Goal: Information Seeking & Learning: Find specific fact

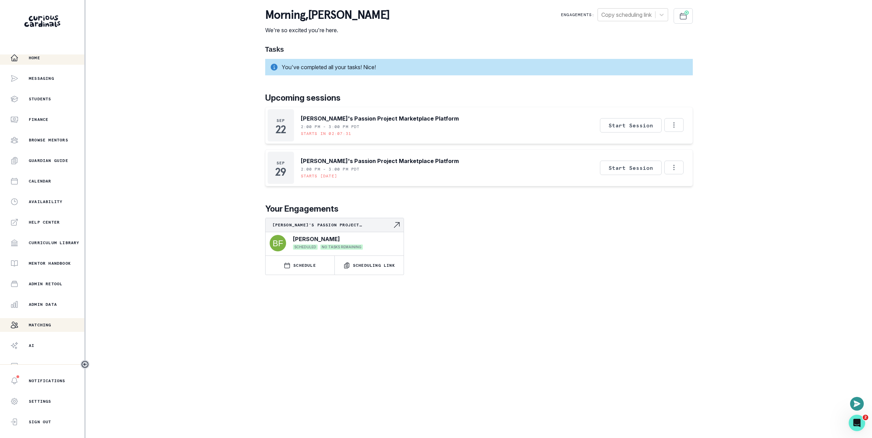
scroll to position [8, 0]
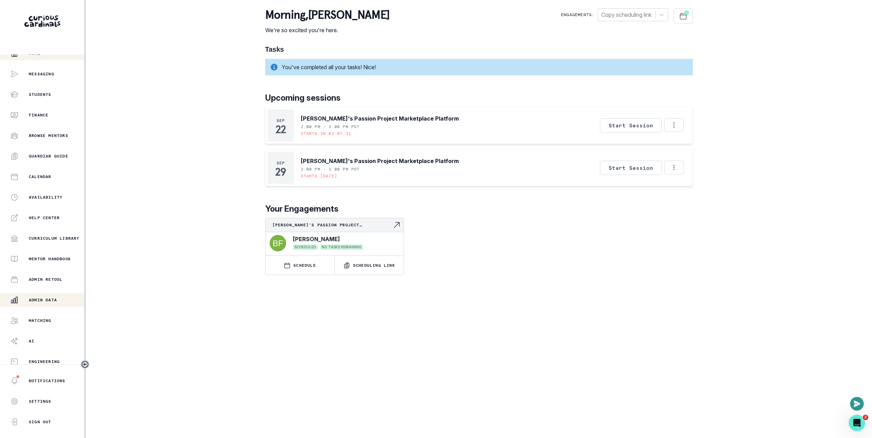
click at [53, 305] on button "Admin Data" at bounding box center [42, 300] width 84 height 14
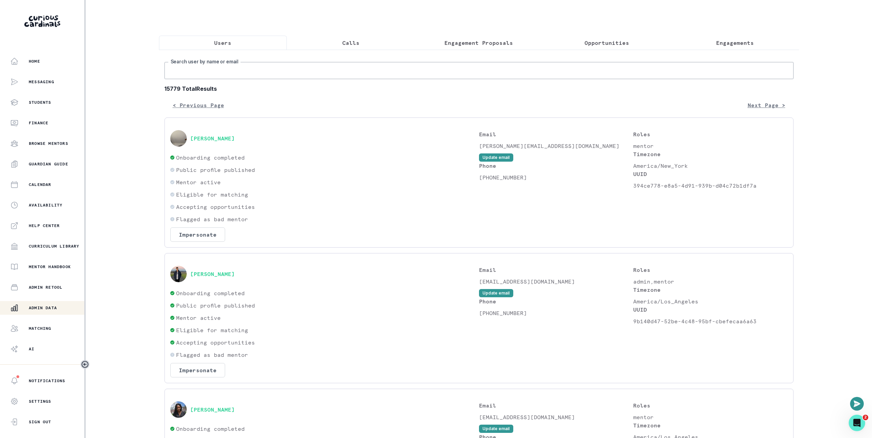
click at [393, 77] on input "Search user by name or email" at bounding box center [479, 70] width 629 height 17
paste input "921aa715-1af2-44d1-8777-8db39aa03298"
type input "921aa715-1af2-44d1-8777-8db39aa03298"
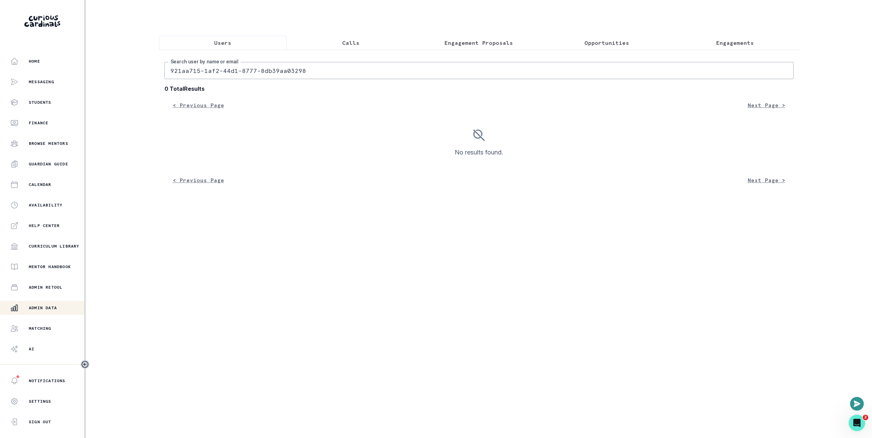
click at [372, 76] on input "921aa715-1af2-44d1-8777-8db39aa03298" at bounding box center [479, 70] width 629 height 17
paste input "[EMAIL_ADDRESS][DOMAIN_NAME]"
type input "[EMAIL_ADDRESS][DOMAIN_NAME]"
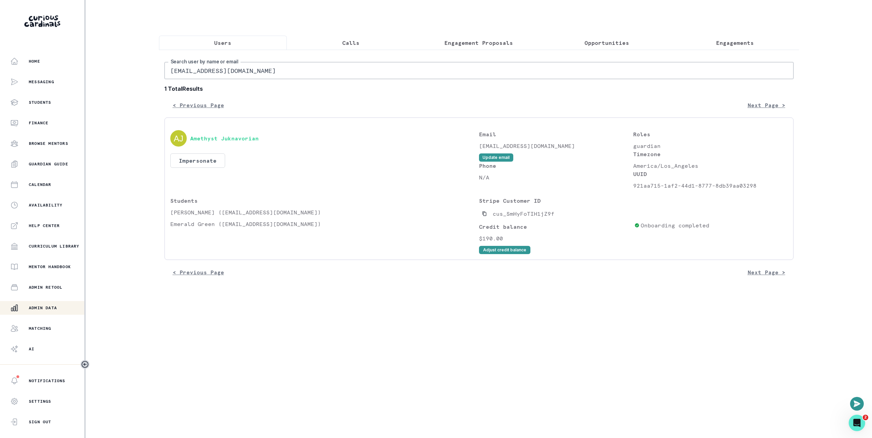
click at [675, 302] on main "Users Calls Engagement Proposals Opportunities Engagements [EMAIL_ADDRESS][DOMA…" at bounding box center [479, 219] width 651 height 438
click at [301, 302] on main "Users Calls Engagement Proposals Opportunities Engagements [EMAIL_ADDRESS][DOMA…" at bounding box center [479, 219] width 651 height 438
click at [230, 228] on p "Emerald Green ([EMAIL_ADDRESS][DOMAIN_NAME])" at bounding box center [324, 224] width 309 height 8
drag, startPoint x: 229, startPoint y: 229, endPoint x: 328, endPoint y: 230, distance: 99.1
click at [328, 228] on p "Emerald Green ([EMAIL_ADDRESS][DOMAIN_NAME])" at bounding box center [324, 224] width 309 height 8
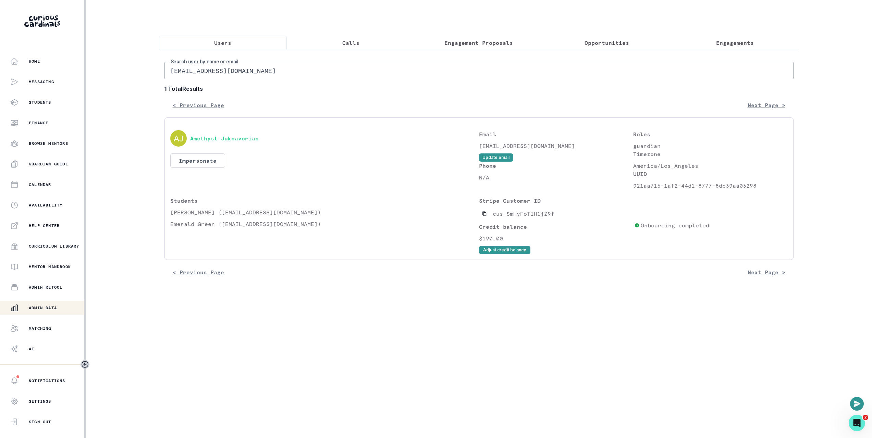
click at [338, 285] on div "[EMAIL_ADDRESS][DOMAIN_NAME] Search user by name or email 1 Total Results < Pre…" at bounding box center [479, 167] width 640 height 235
click at [58, 60] on div "Home" at bounding box center [47, 61] width 74 height 8
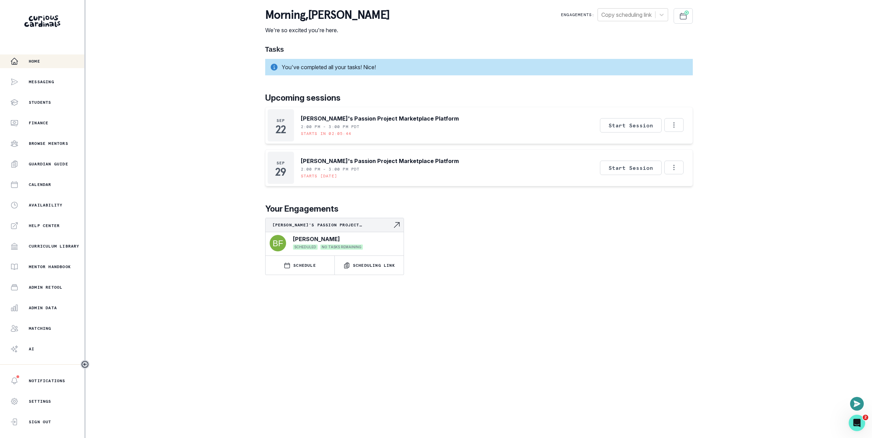
click at [161, 113] on div "Home Messaging Students Finance Browse Mentors Guardian Guide Calendar Availabi…" at bounding box center [436, 219] width 872 height 438
click at [57, 308] on p "Admin Data" at bounding box center [43, 307] width 28 height 5
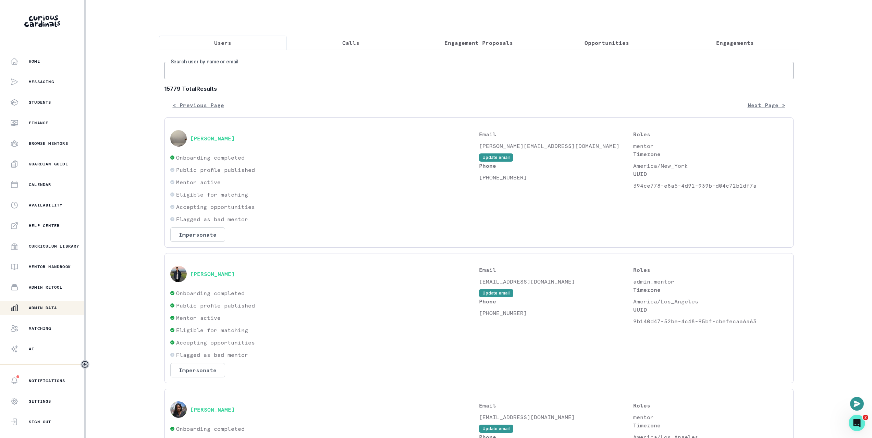
click at [329, 77] on input "Search user by name or email" at bounding box center [479, 70] width 629 height 17
paste input "[EMAIL_ADDRESS][DOMAIN_NAME]"
type input "[EMAIL_ADDRESS][DOMAIN_NAME]"
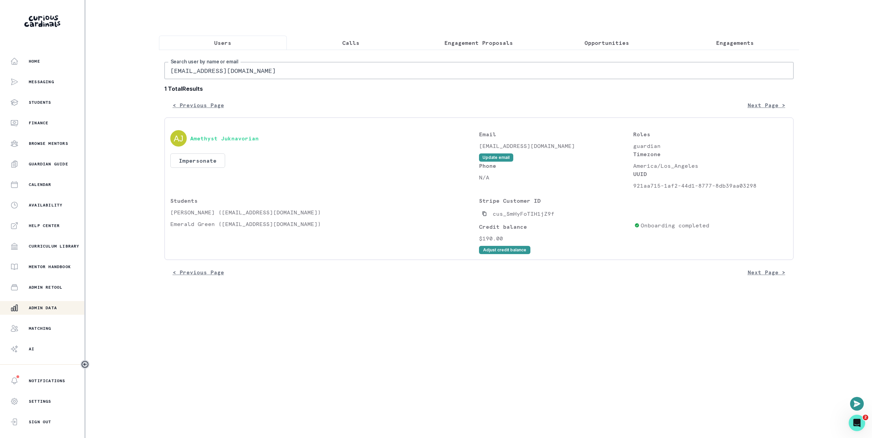
click at [387, 378] on main "Users Calls Engagement Proposals Opportunities Engagements [EMAIL_ADDRESS][DOMA…" at bounding box center [479, 219] width 651 height 438
